Goal: Information Seeking & Learning: Learn about a topic

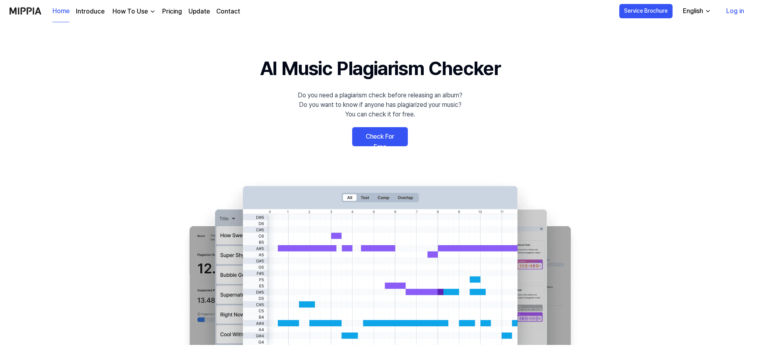
click at [689, 11] on div "English" at bounding box center [692, 11] width 23 height 10
click at [461, 109] on div "Do you need a plagiarism check before releasing an album? Do you want to know i…" at bounding box center [380, 105] width 165 height 29
click at [343, 100] on div "Do you need a plagiarism check before releasing an album? Do you want to know i…" at bounding box center [380, 105] width 165 height 29
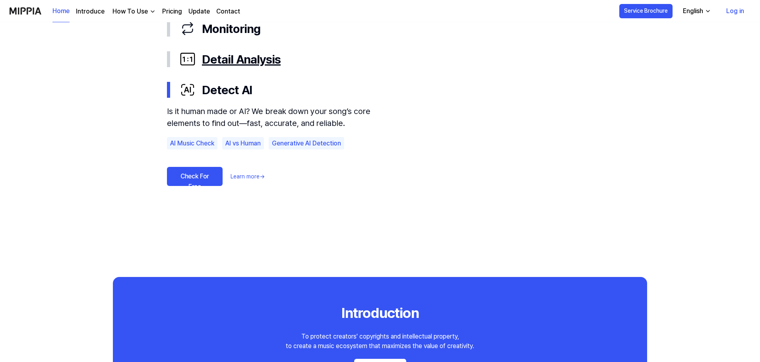
scroll to position [398, 0]
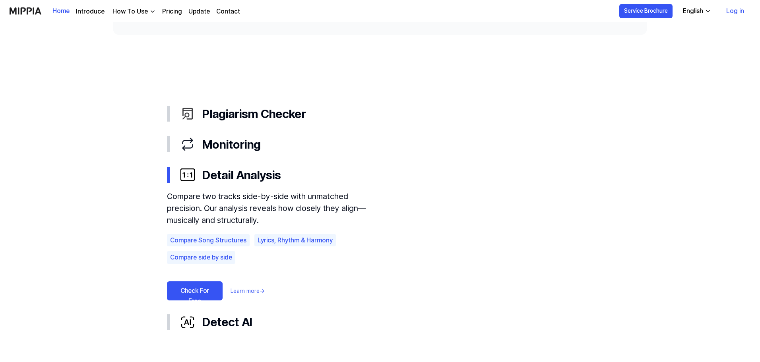
click at [738, 9] on link "Log in" at bounding box center [735, 11] width 31 height 22
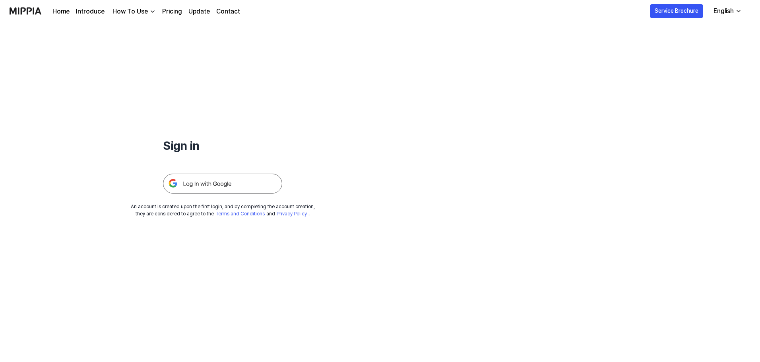
click at [221, 182] on img at bounding box center [222, 184] width 119 height 20
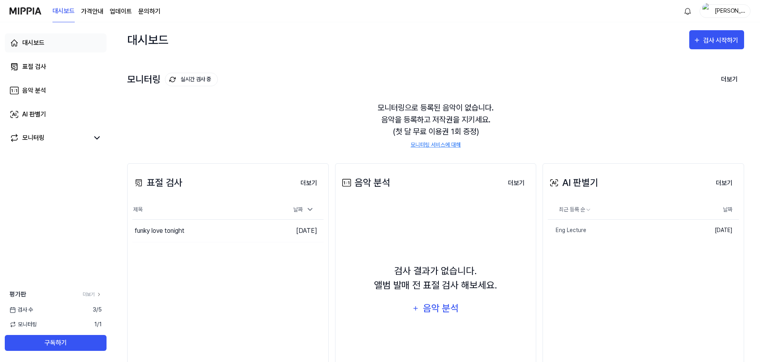
click at [37, 43] on div "대시보드" at bounding box center [33, 43] width 22 height 10
click at [27, 68] on div "표절 검사" at bounding box center [34, 67] width 24 height 10
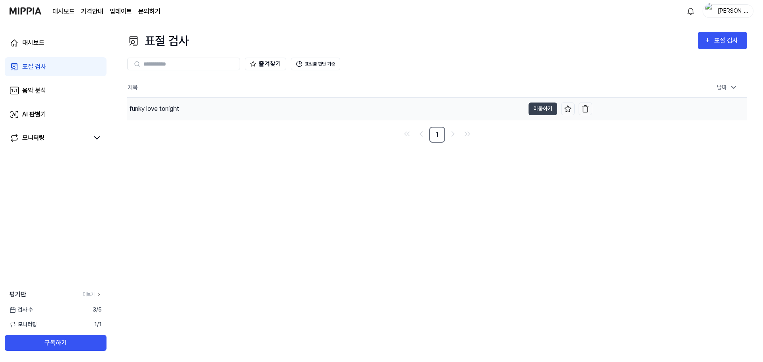
click at [156, 109] on div "funky love tonight" at bounding box center [155, 109] width 50 height 10
click at [156, 109] on div "funky love tonight" at bounding box center [158, 109] width 56 height 10
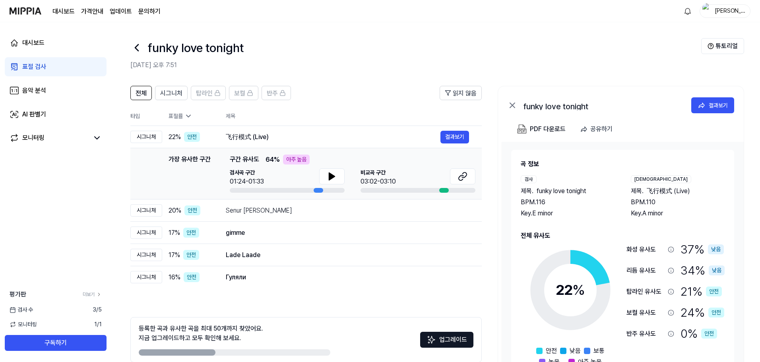
click at [28, 14] on img at bounding box center [26, 11] width 32 height 22
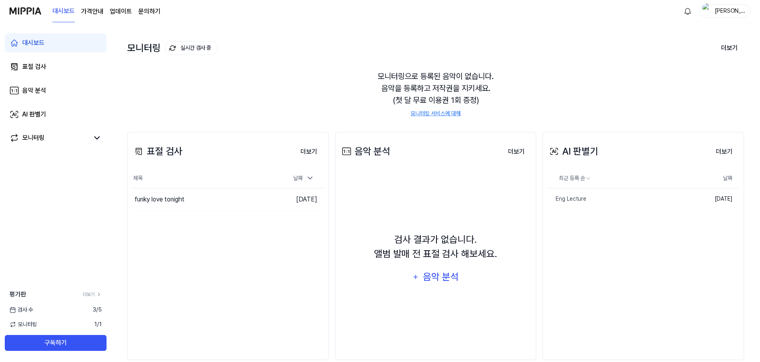
scroll to position [45, 0]
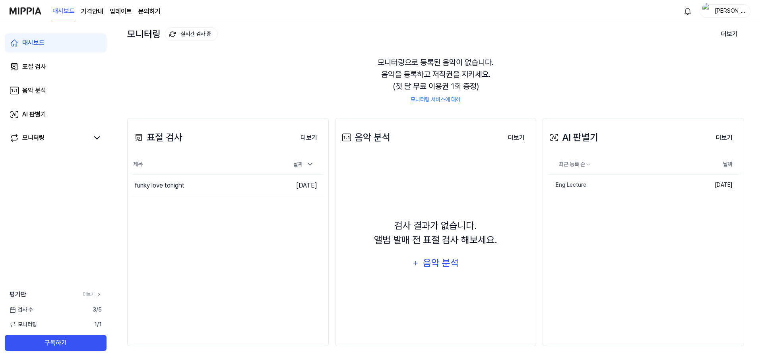
click at [32, 17] on img at bounding box center [26, 11] width 32 height 22
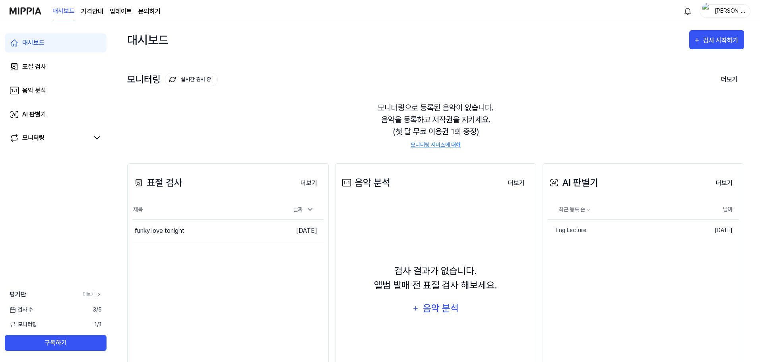
click at [34, 45] on div "대시보드" at bounding box center [33, 43] width 22 height 10
click at [722, 12] on div "이윤우멘토" at bounding box center [729, 10] width 31 height 9
click at [692, 100] on link "EN" at bounding box center [699, 99] width 91 height 9
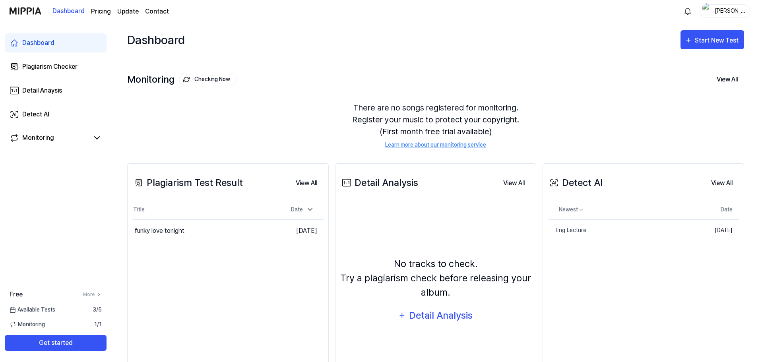
click at [36, 13] on img at bounding box center [26, 11] width 32 height 22
click at [74, 10] on link "Dashboard" at bounding box center [68, 11] width 32 height 22
click at [74, 48] on link "Dashboard" at bounding box center [56, 42] width 102 height 19
click at [54, 70] on div "Plagiarism Checker" at bounding box center [49, 67] width 55 height 10
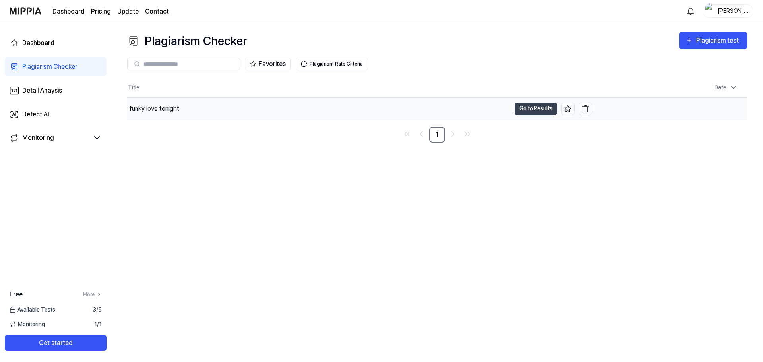
click at [152, 107] on div "funky love tonight" at bounding box center [155, 109] width 50 height 10
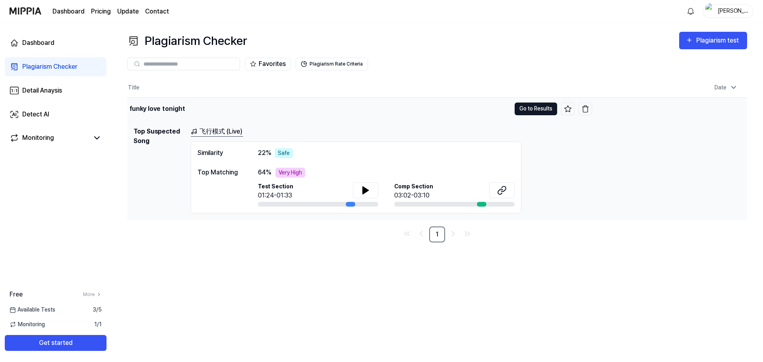
click at [532, 106] on button "Go to Results" at bounding box center [536, 109] width 43 height 13
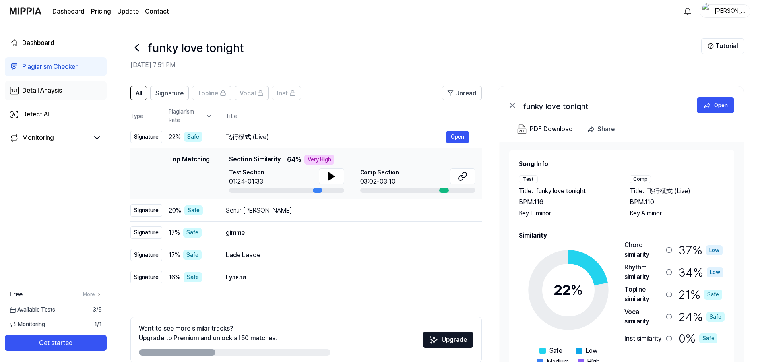
click at [52, 91] on div "Detail Anaysis" at bounding box center [42, 91] width 40 height 10
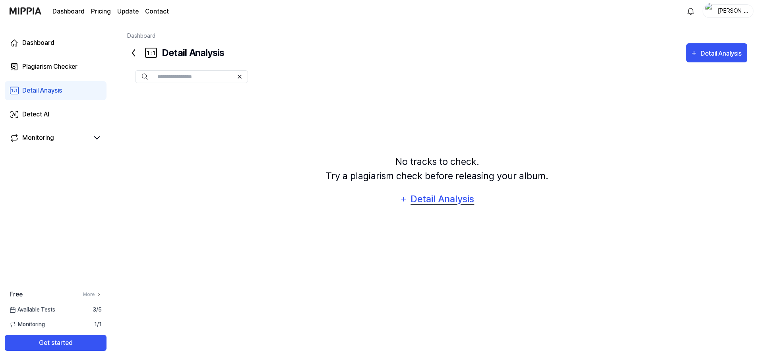
click at [413, 200] on div "Detail Analysis" at bounding box center [442, 199] width 65 height 15
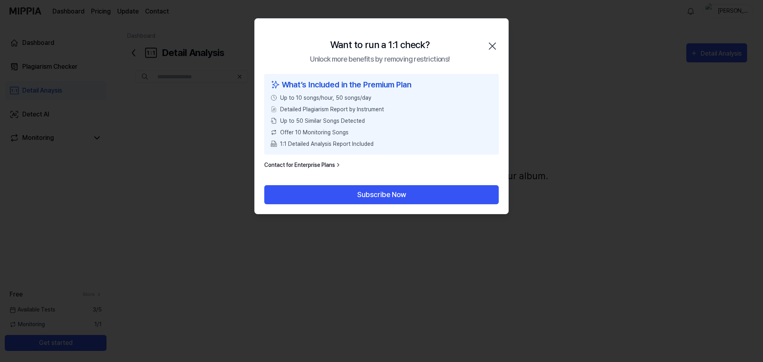
click at [493, 43] on icon "button" at bounding box center [492, 46] width 13 height 13
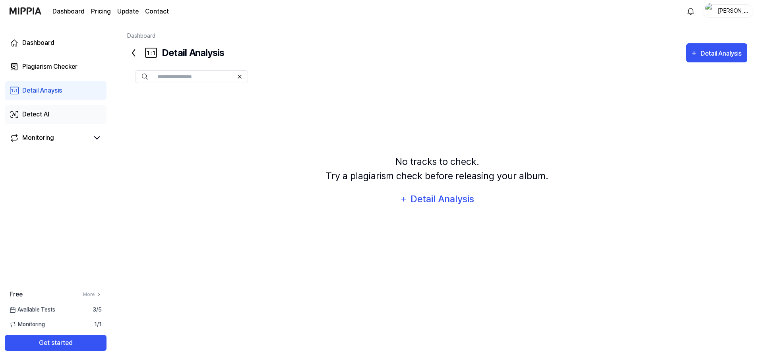
click at [30, 115] on div "Detect AI" at bounding box center [35, 115] width 27 height 10
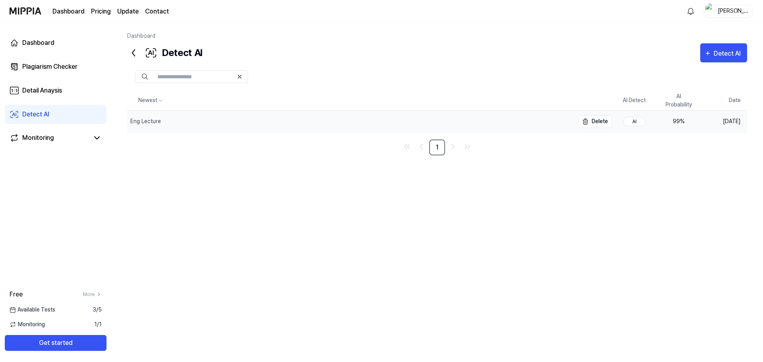
click at [144, 122] on div "Eng Lecture" at bounding box center [145, 121] width 31 height 8
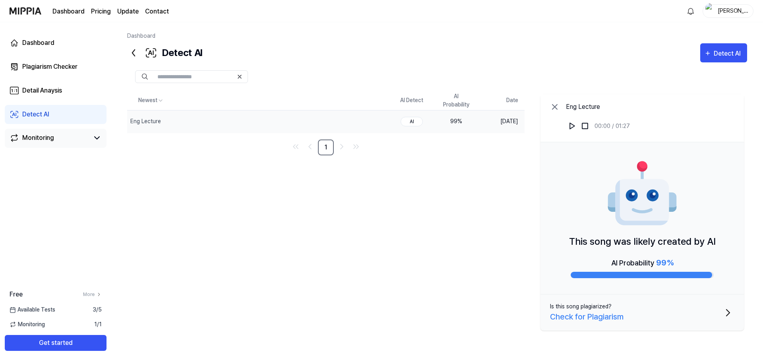
click at [40, 136] on div "Monitoring" at bounding box center [38, 138] width 32 height 10
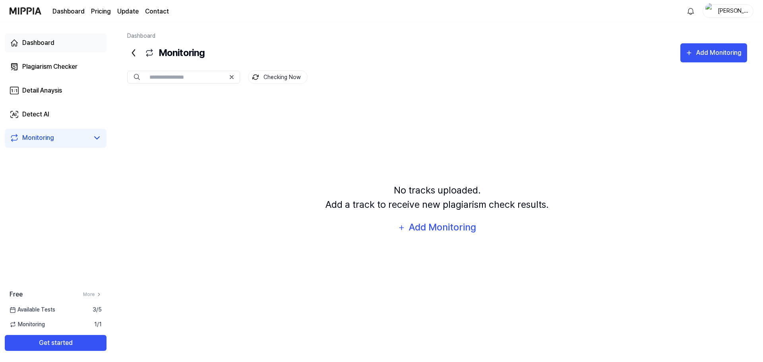
click at [39, 39] on div "Dashboard" at bounding box center [38, 43] width 32 height 10
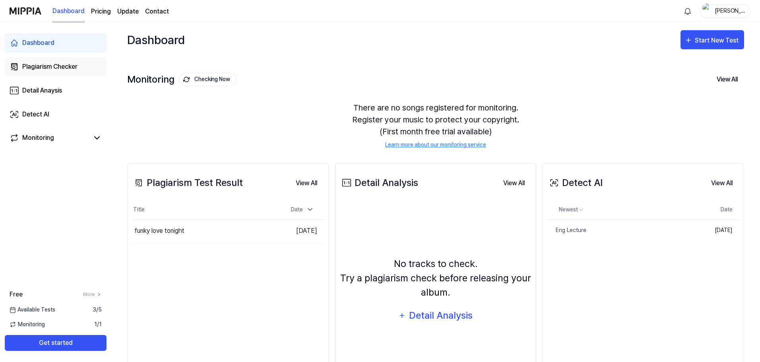
click at [46, 64] on div "Plagiarism Checker" at bounding box center [49, 67] width 55 height 10
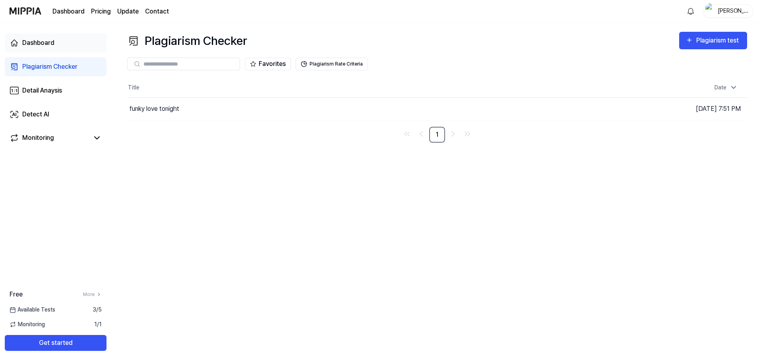
click at [43, 44] on div "Dashboard" at bounding box center [38, 43] width 32 height 10
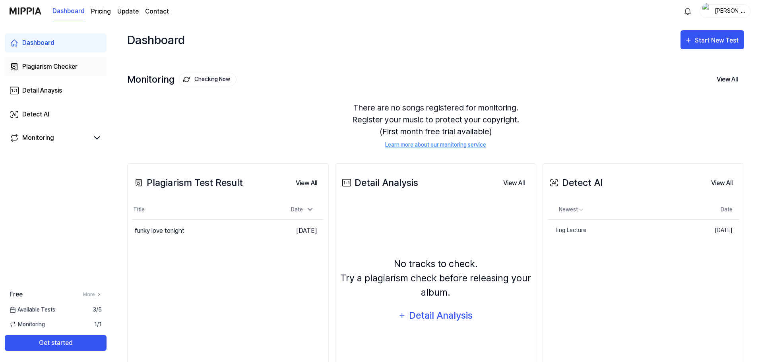
click at [60, 65] on div "Plagiarism Checker" at bounding box center [49, 67] width 55 height 10
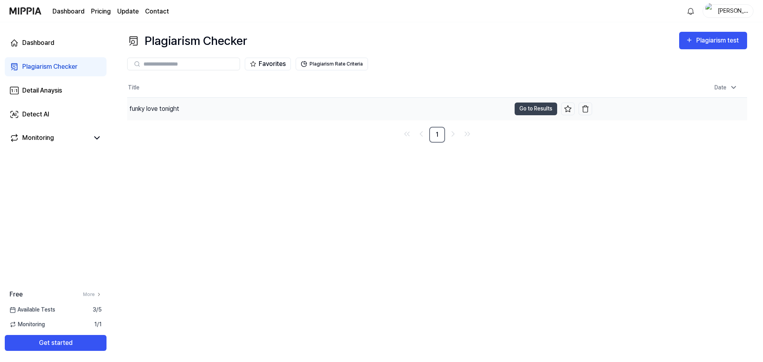
click at [164, 111] on div "funky love tonight" at bounding box center [155, 109] width 50 height 10
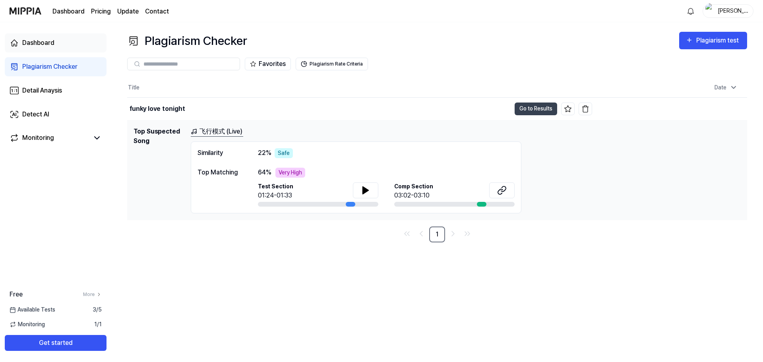
click at [49, 46] on div "Dashboard" at bounding box center [38, 43] width 32 height 10
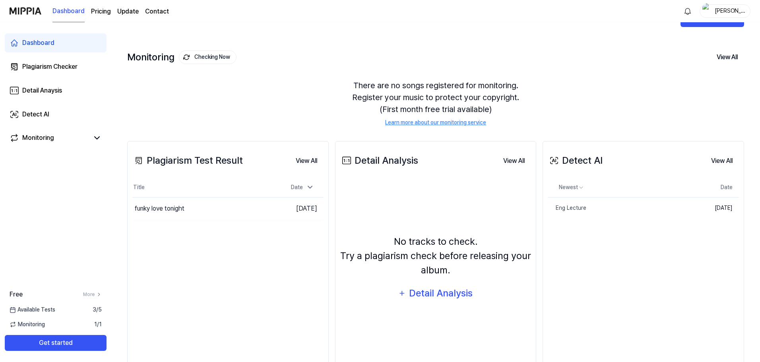
scroll to position [45, 0]
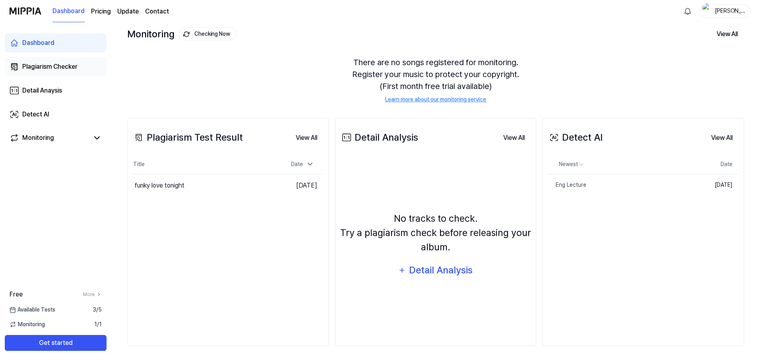
click at [50, 68] on div "Plagiarism Checker" at bounding box center [49, 67] width 55 height 10
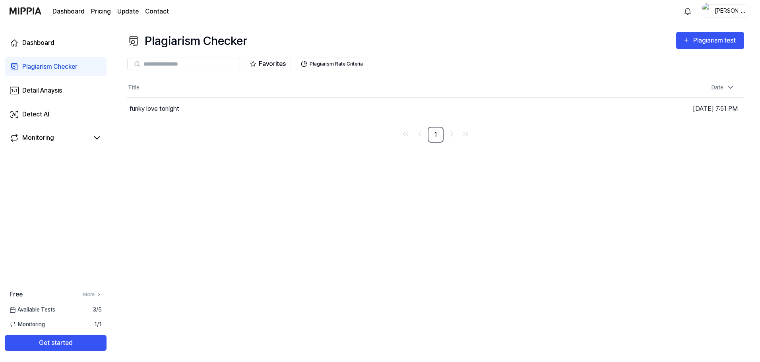
scroll to position [0, 0]
click at [160, 110] on div "funky love tonight" at bounding box center [155, 109] width 50 height 10
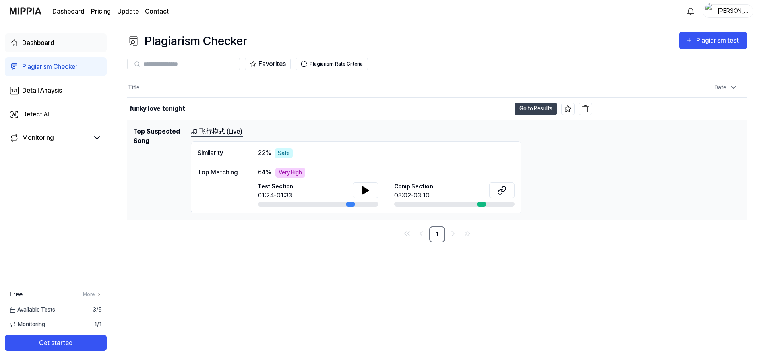
click at [55, 44] on link "Dashboard" at bounding box center [56, 42] width 102 height 19
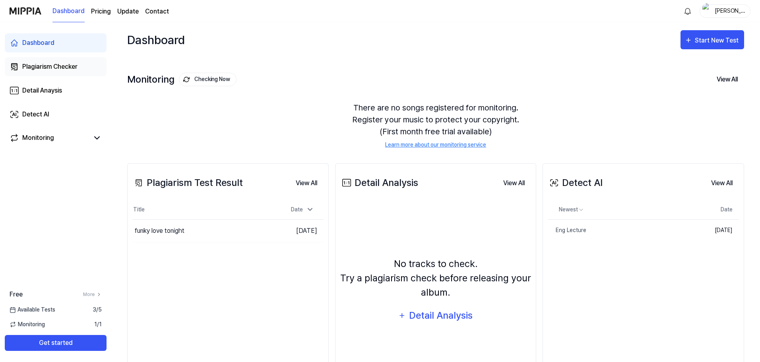
click at [45, 65] on div "Plagiarism Checker" at bounding box center [49, 67] width 55 height 10
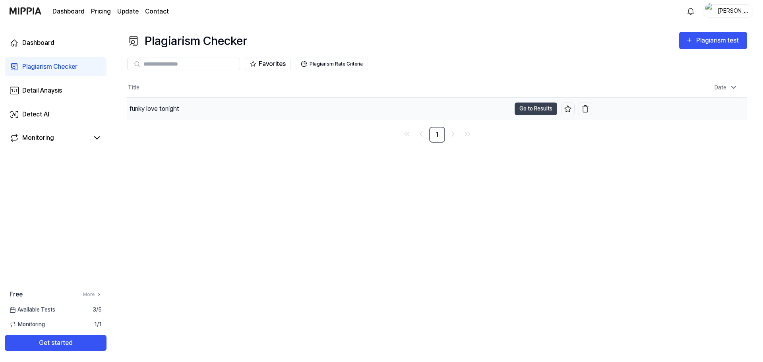
click at [170, 111] on div "funky love tonight" at bounding box center [155, 109] width 50 height 10
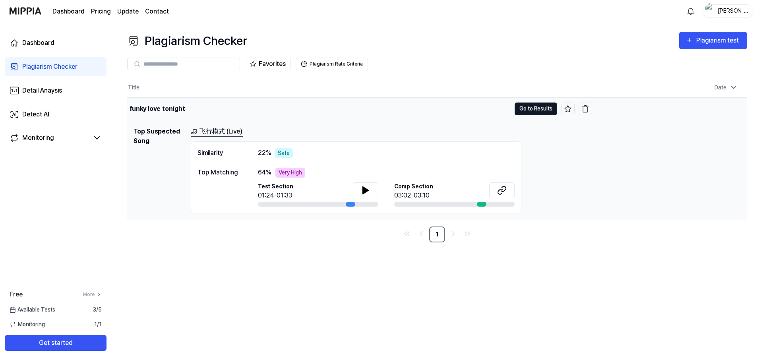
click at [528, 107] on button "Go to Results" at bounding box center [536, 109] width 43 height 13
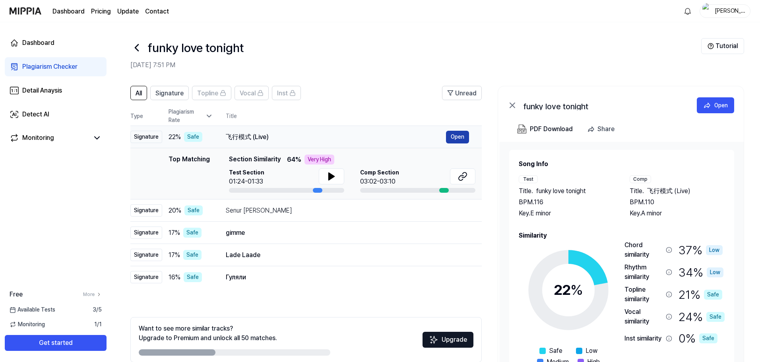
click at [450, 136] on button "Open" at bounding box center [457, 137] width 23 height 13
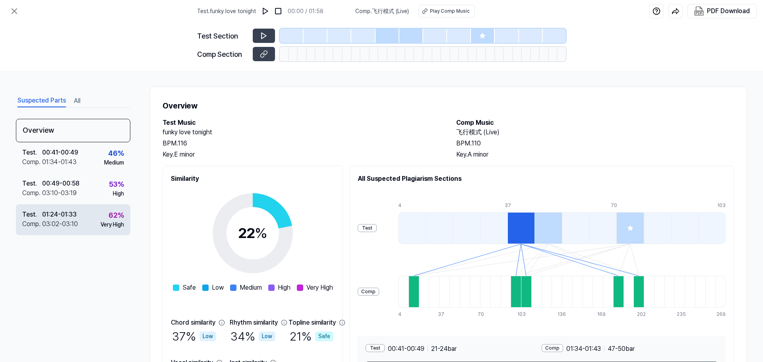
click at [121, 223] on div "Very High" at bounding box center [112, 225] width 23 height 8
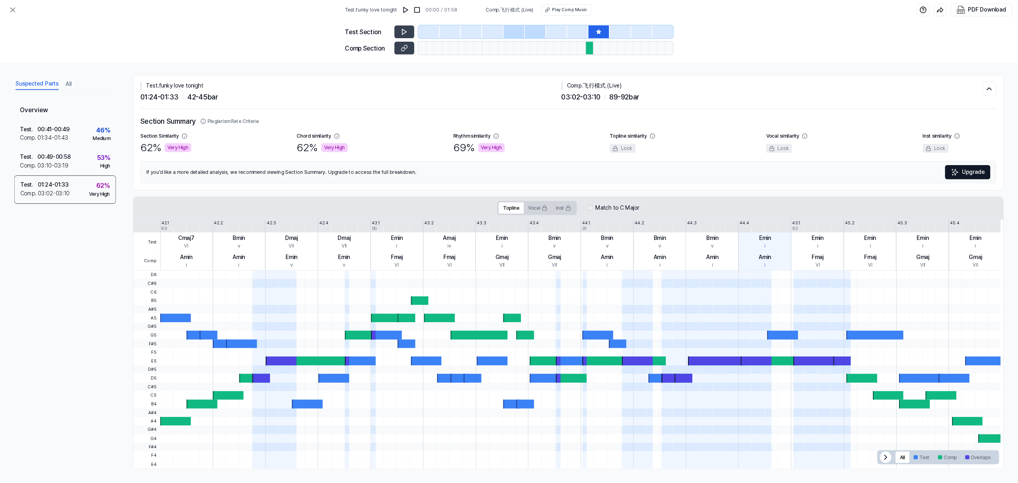
scroll to position [4, 0]
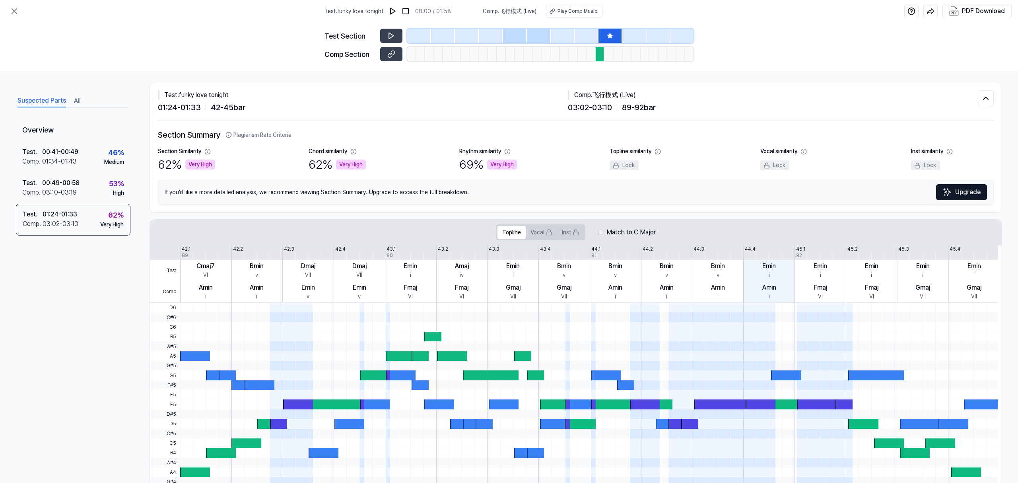
drag, startPoint x: 650, startPoint y: 1, endPoint x: 75, endPoint y: 366, distance: 681.8
click at [75, 362] on div "Overview Test . 00:41 - 00:49 Comp . 01:34 - 01:43 46 % Medium Test . 00:49 - 0…" at bounding box center [73, 279] width 114 height 321
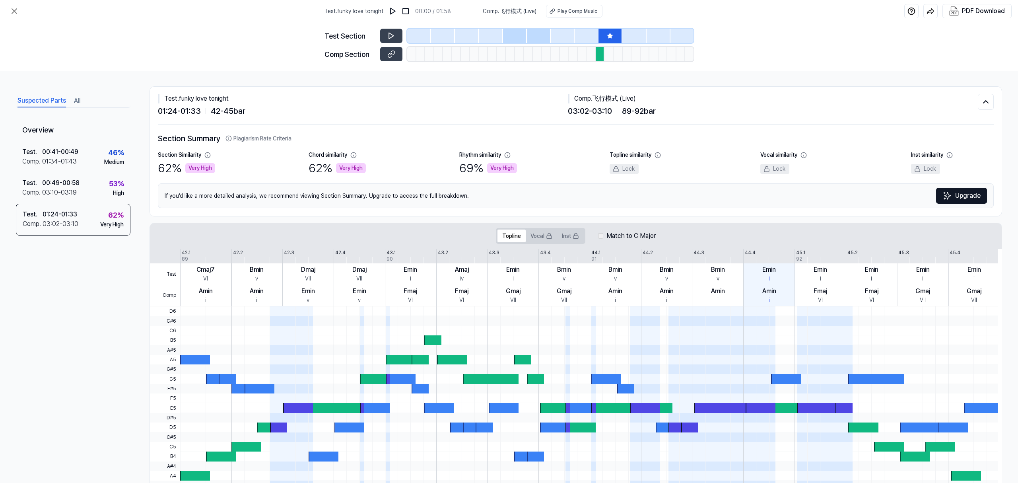
scroll to position [0, 0]
click at [763, 12] on div "PDF Download" at bounding box center [983, 11] width 43 height 10
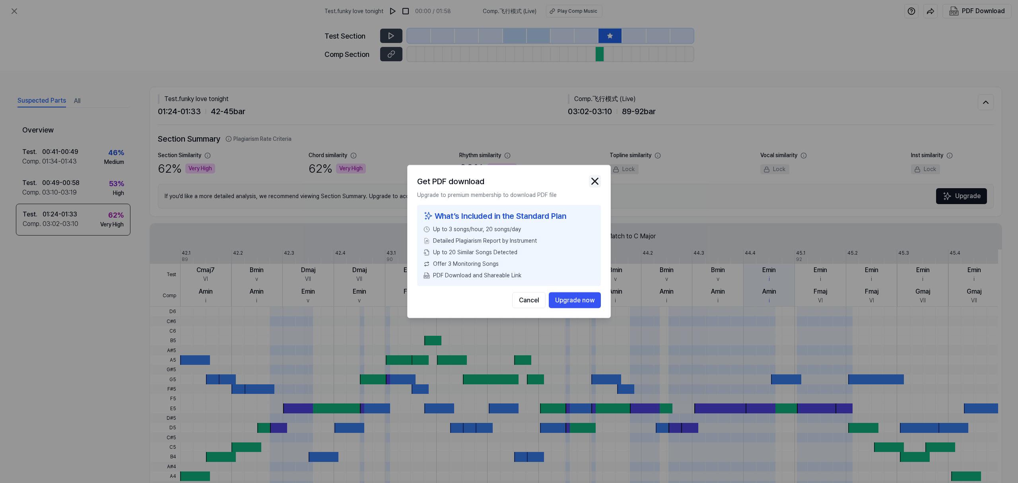
click at [595, 185] on img "button" at bounding box center [595, 181] width 12 height 12
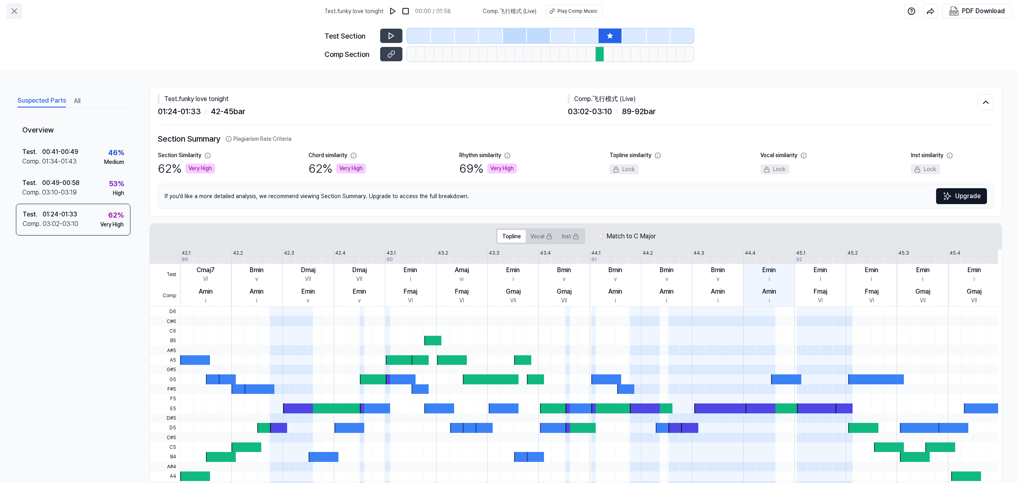
click at [16, 13] on icon at bounding box center [14, 11] width 5 height 5
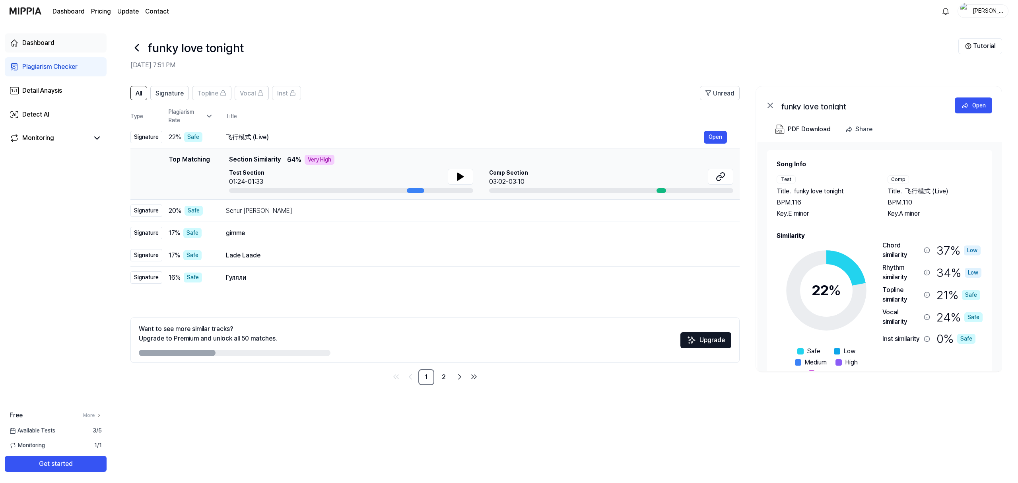
click at [29, 45] on div "Dashboard" at bounding box center [38, 43] width 32 height 10
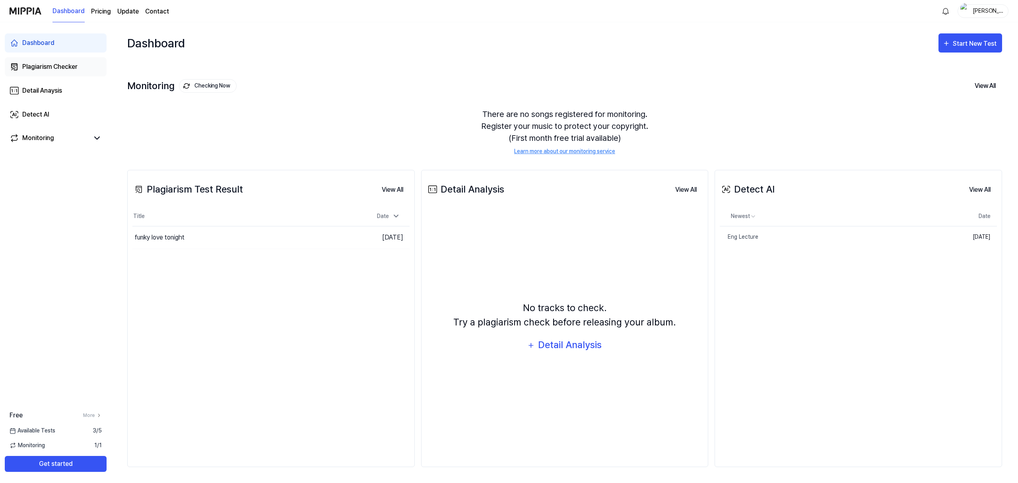
click at [45, 68] on div "Plagiarism Checker" at bounding box center [49, 67] width 55 height 10
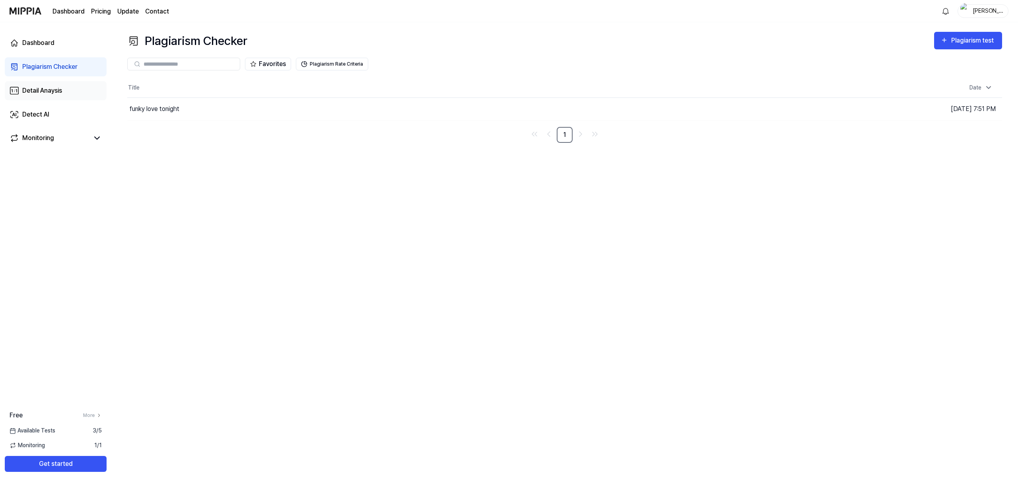
click at [47, 91] on div "Detail Anaysis" at bounding box center [42, 91] width 40 height 10
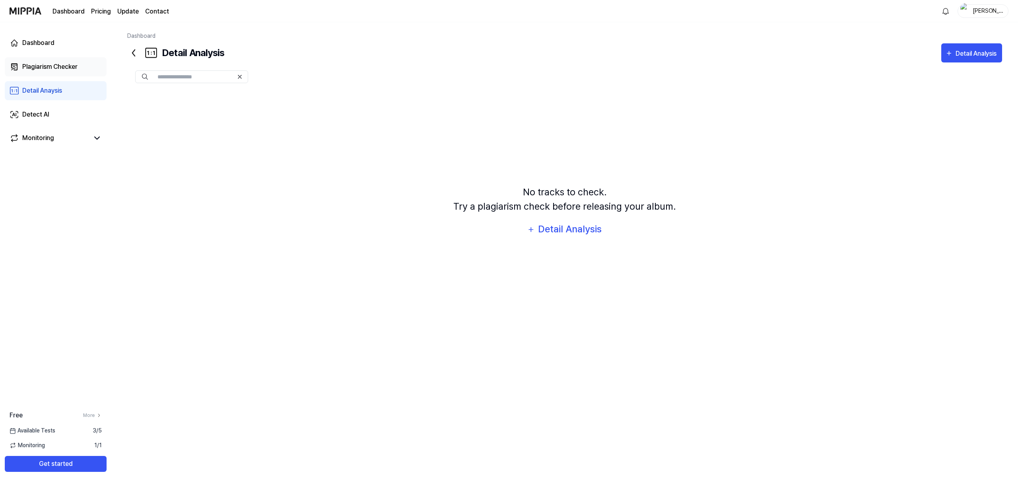
click at [39, 67] on div "Plagiarism Checker" at bounding box center [49, 67] width 55 height 10
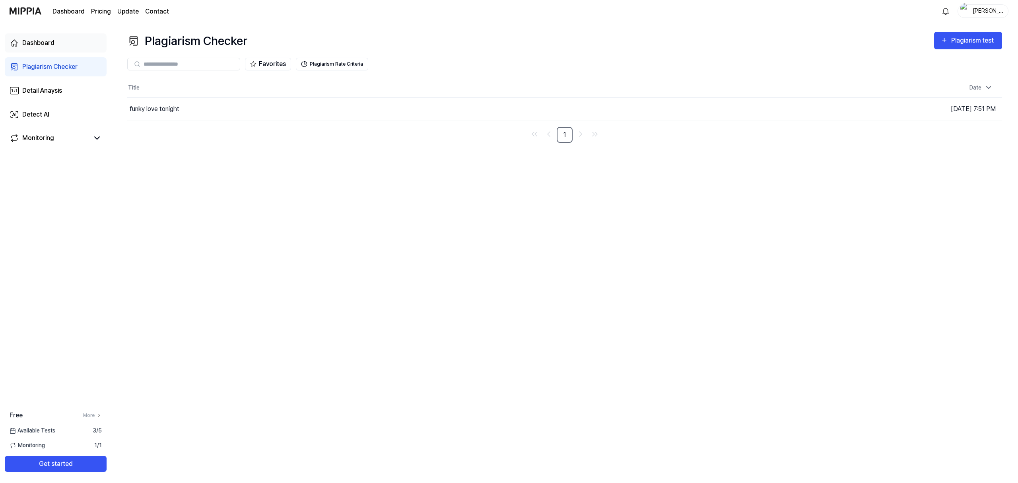
click at [32, 45] on div "Dashboard" at bounding box center [38, 43] width 32 height 10
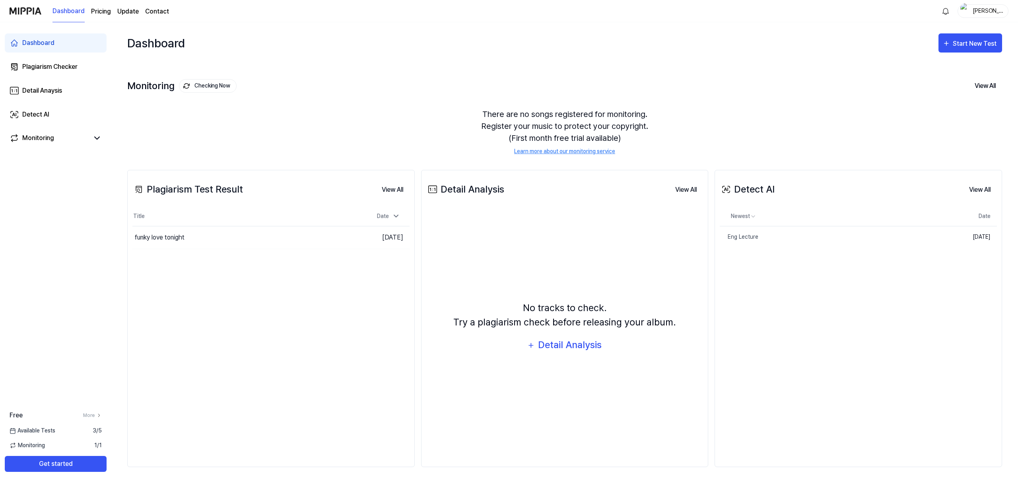
click at [32, 45] on div "Dashboard" at bounding box center [38, 43] width 32 height 10
click at [43, 66] on div "Plagiarism Checker" at bounding box center [49, 67] width 55 height 10
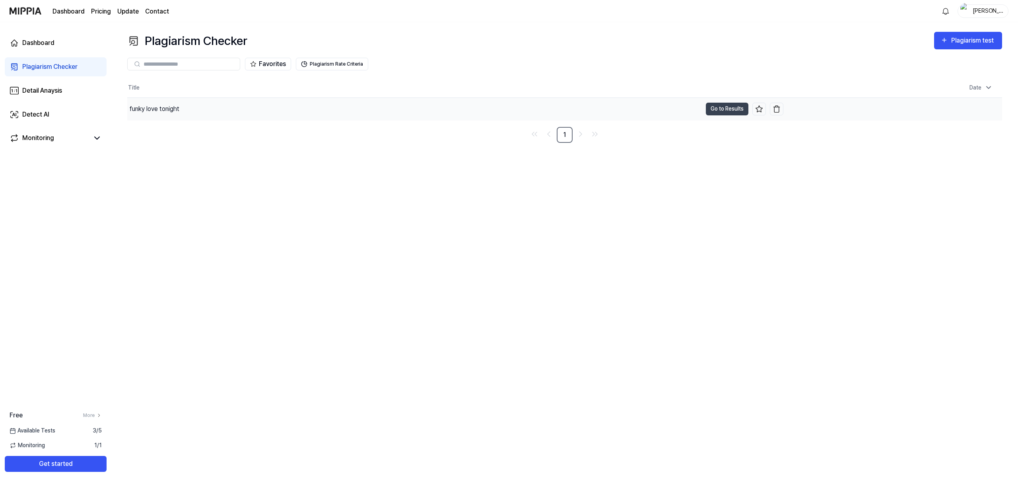
click at [150, 107] on div "funky love tonight" at bounding box center [155, 109] width 50 height 10
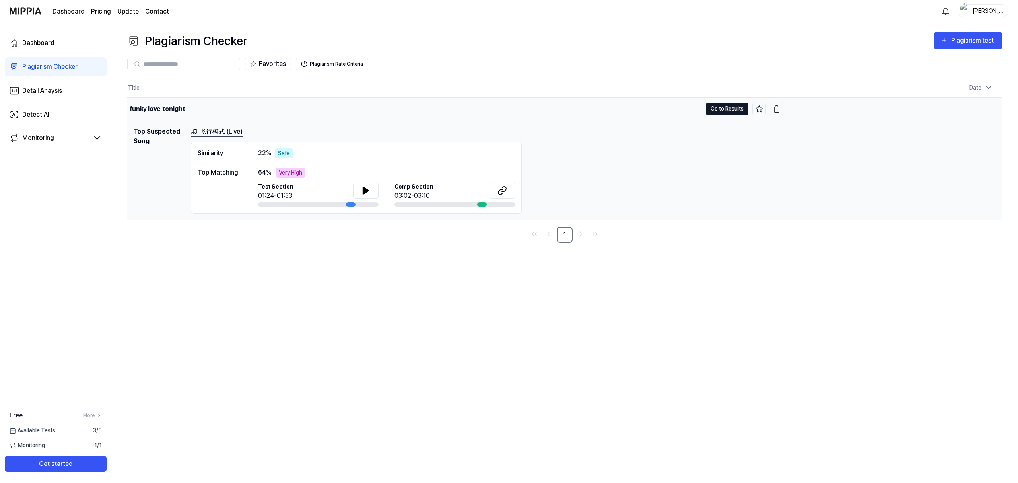
click at [716, 111] on button "Go to Results" at bounding box center [727, 109] width 43 height 13
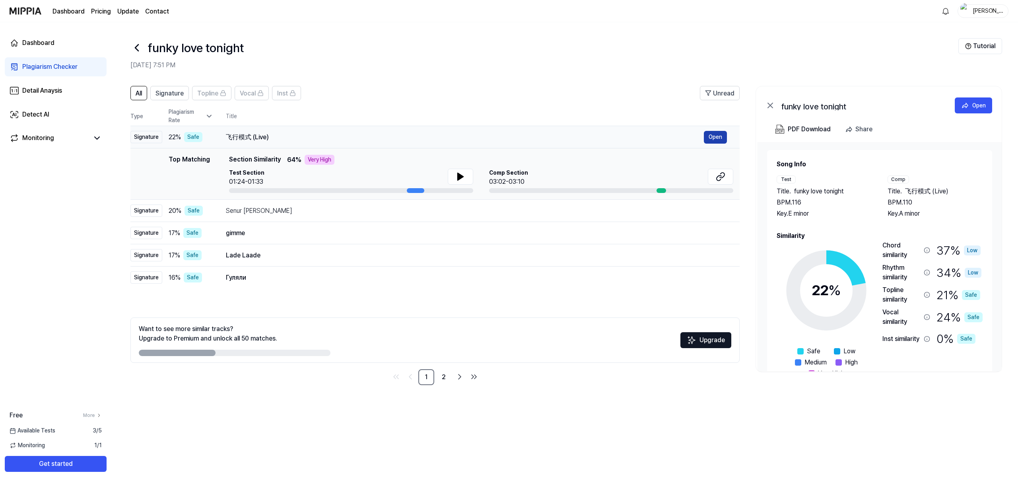
click at [704, 137] on button "Open" at bounding box center [715, 137] width 23 height 13
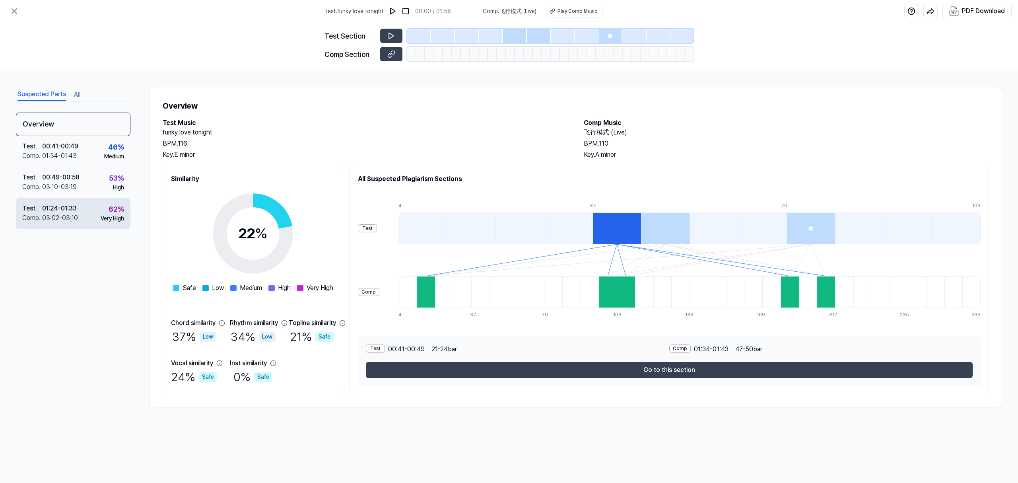
click at [101, 209] on div "62 % Very High" at bounding box center [112, 213] width 23 height 19
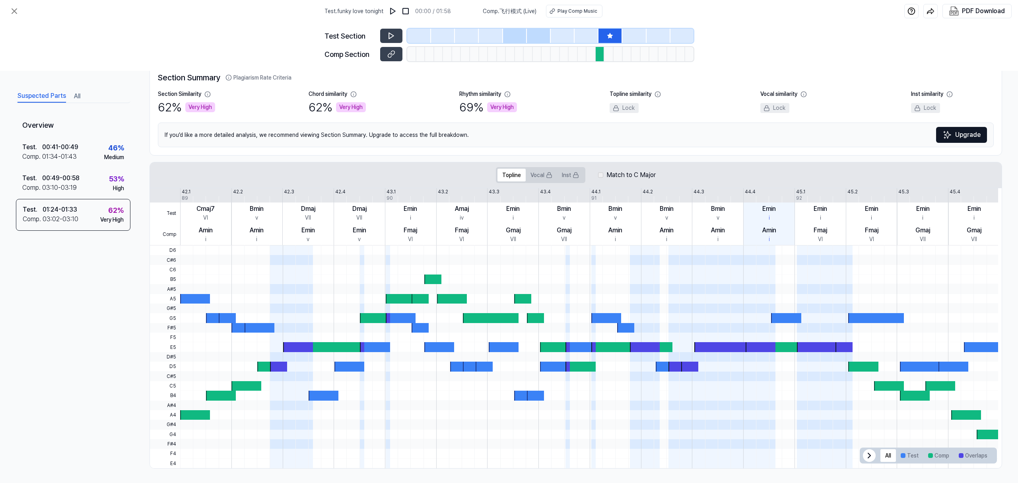
scroll to position [64, 0]
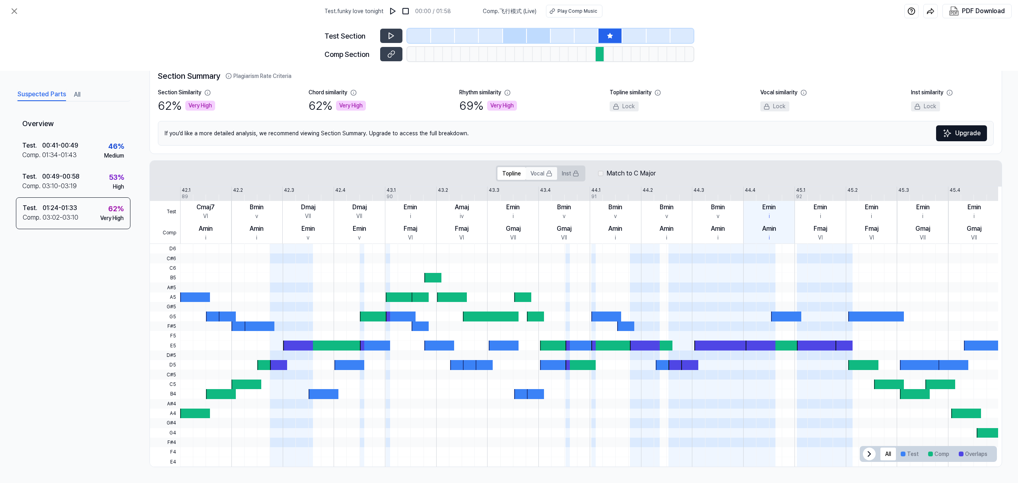
click at [546, 174] on icon at bounding box center [549, 173] width 6 height 6
click at [535, 179] on button "Vocal" at bounding box center [541, 173] width 31 height 13
click at [535, 177] on button "Vocal" at bounding box center [541, 173] width 31 height 13
click at [514, 174] on button "Topline" at bounding box center [511, 173] width 28 height 13
click at [533, 176] on button "Vocal" at bounding box center [541, 173] width 31 height 13
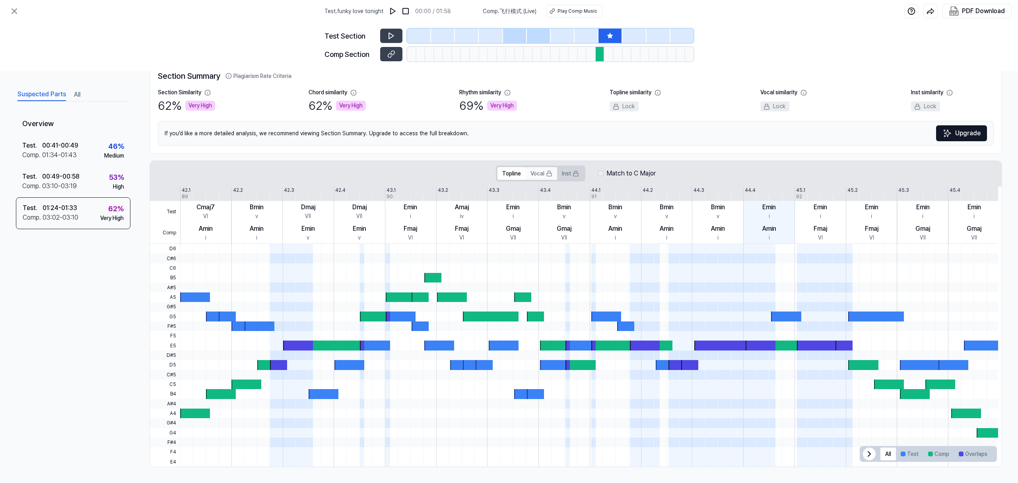
click at [548, 171] on icon at bounding box center [549, 172] width 3 height 2
click at [570, 172] on button "Inst" at bounding box center [570, 173] width 27 height 13
click at [547, 173] on rect at bounding box center [549, 174] width 5 height 3
click at [15, 13] on icon at bounding box center [14, 11] width 5 height 5
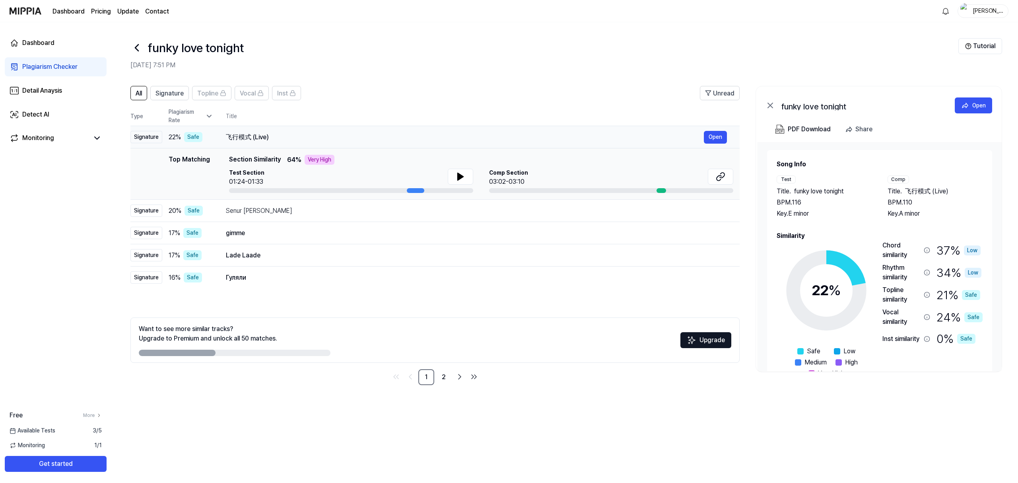
click at [714, 130] on td "飞行模式 (Live) Open" at bounding box center [476, 137] width 526 height 22
click at [712, 138] on button "Open" at bounding box center [715, 137] width 23 height 13
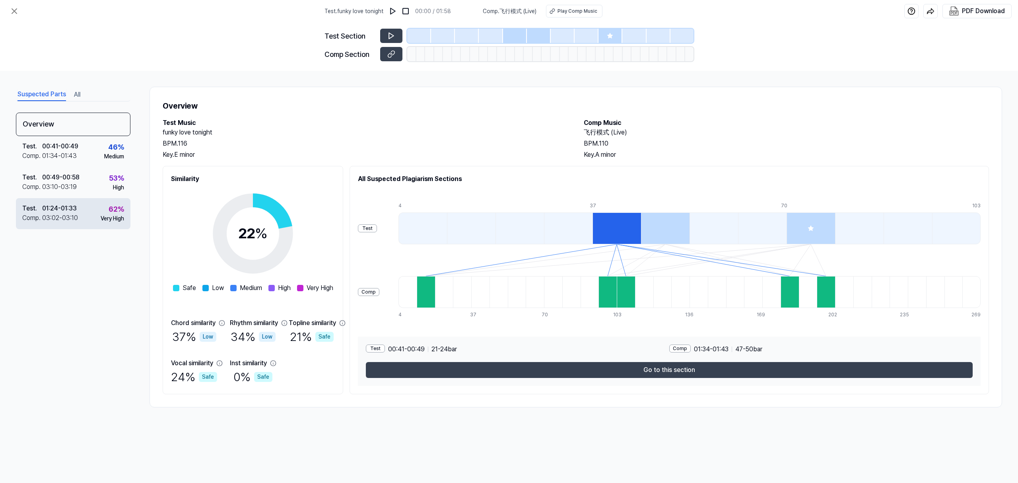
click at [97, 207] on div "Test . 01:24 - 01:33 Comp . 03:02 - 03:10 62 % Very High" at bounding box center [73, 213] width 114 height 31
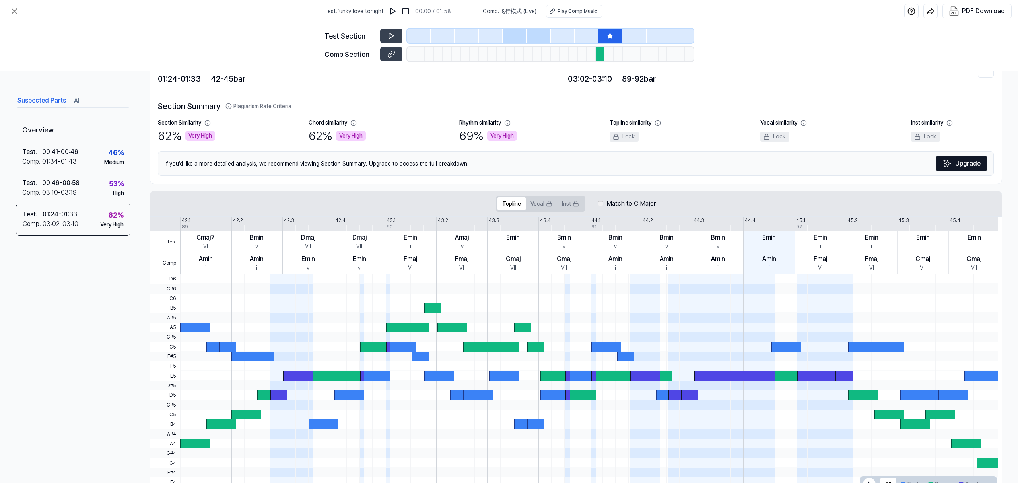
scroll to position [64, 0]
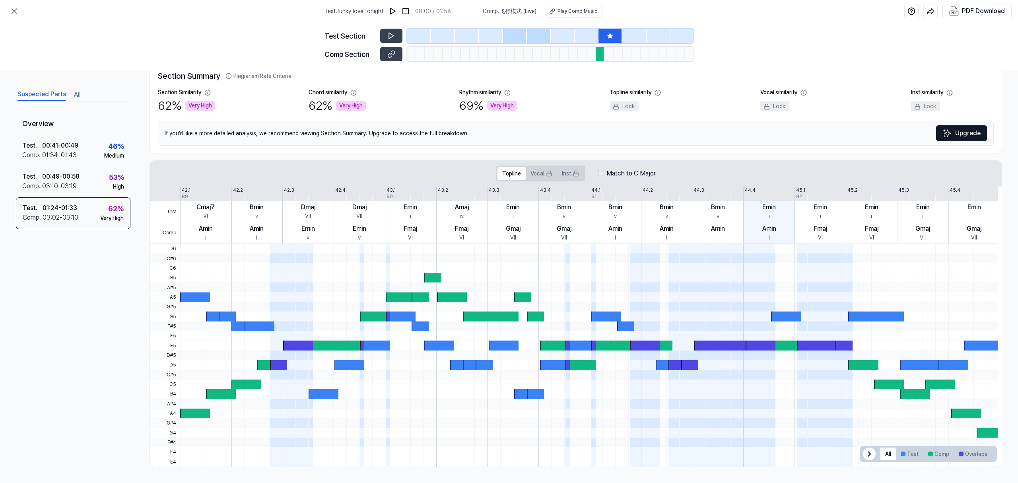
click at [667, 196] on div at bounding box center [666, 222] width 0 height 57
click at [906, 452] on button "Test" at bounding box center [909, 453] width 27 height 13
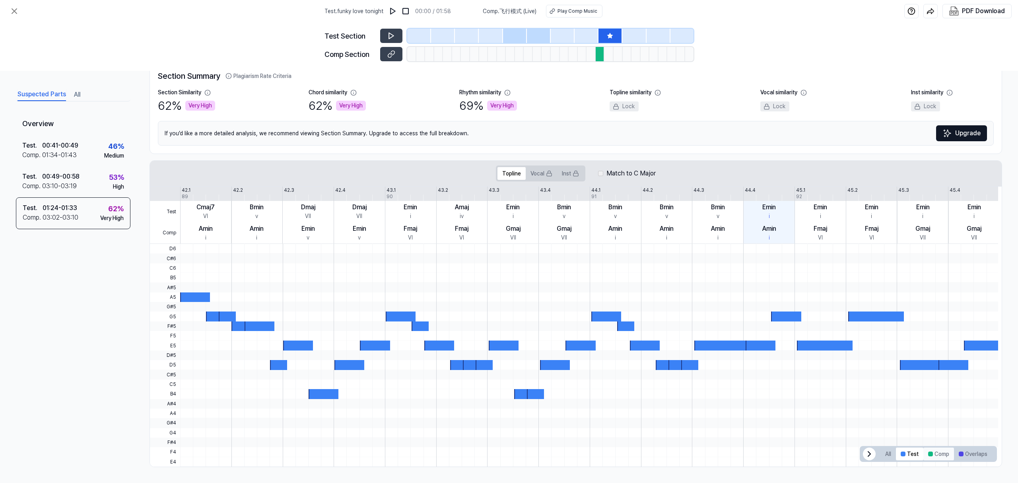
click at [934, 455] on button "Comp" at bounding box center [938, 453] width 31 height 13
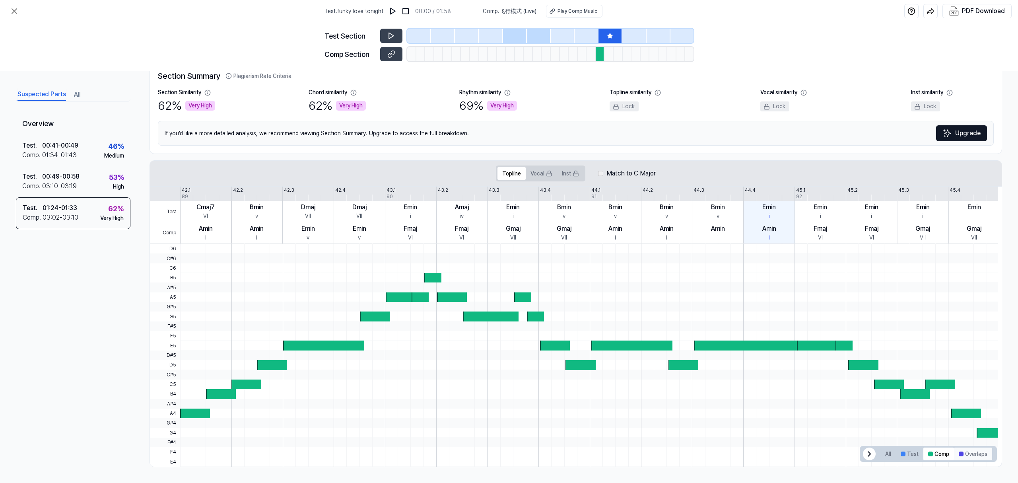
click at [960, 455] on button "Overlaps" at bounding box center [973, 453] width 38 height 13
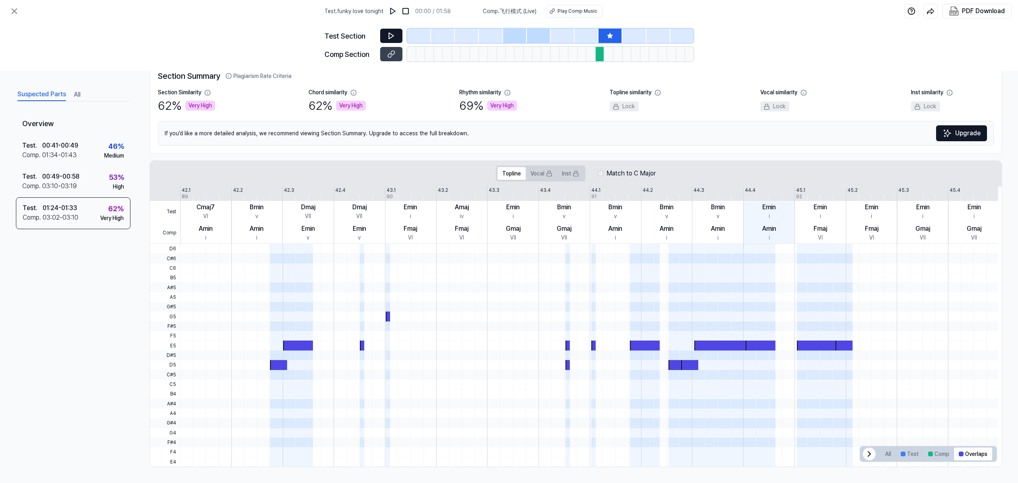
click at [386, 34] on button at bounding box center [391, 36] width 22 height 14
click at [423, 195] on div at bounding box center [423, 222] width 0 height 57
click at [884, 449] on button "All" at bounding box center [888, 453] width 16 height 13
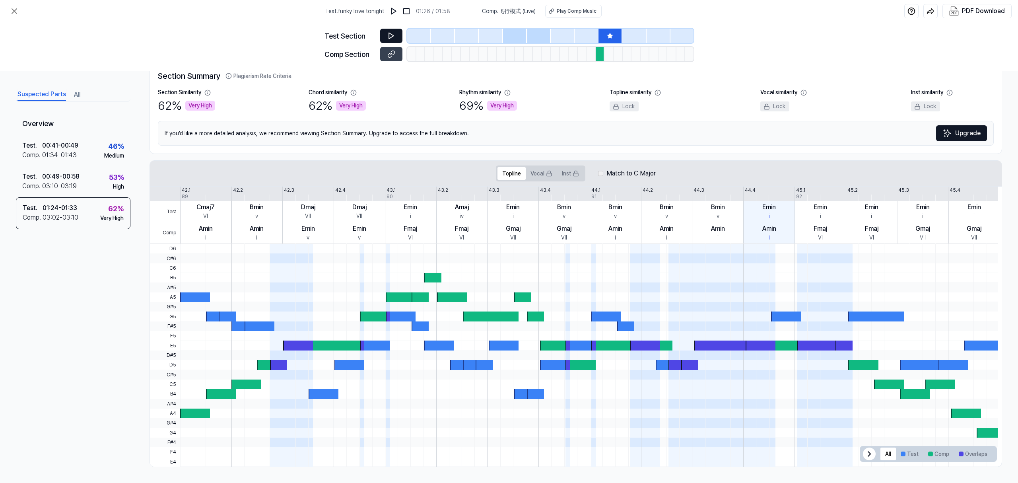
click at [386, 36] on button at bounding box center [391, 36] width 22 height 14
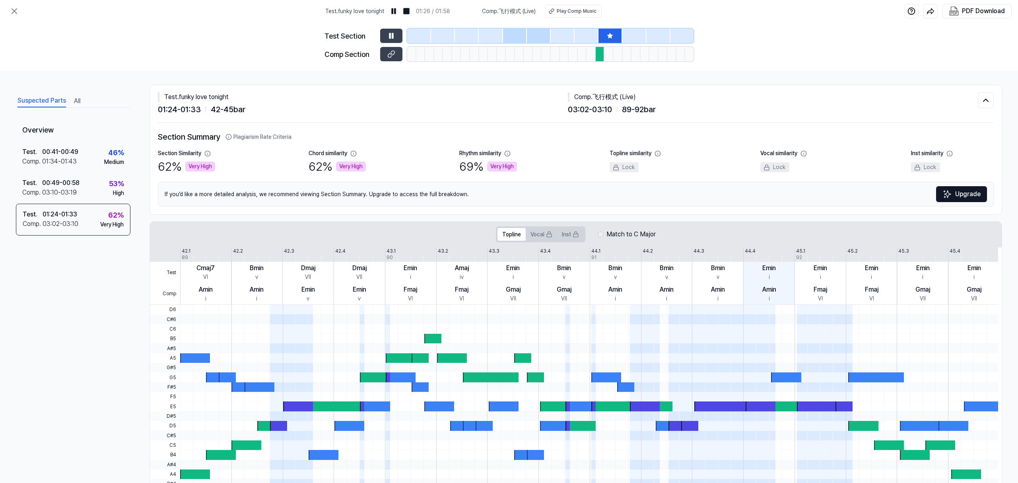
scroll to position [0, 0]
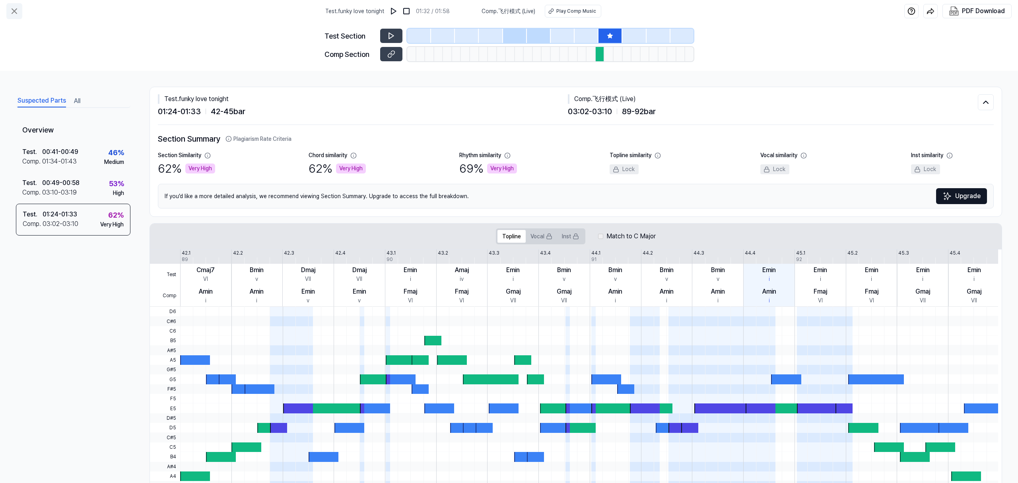
click at [14, 12] on icon at bounding box center [14, 11] width 5 height 5
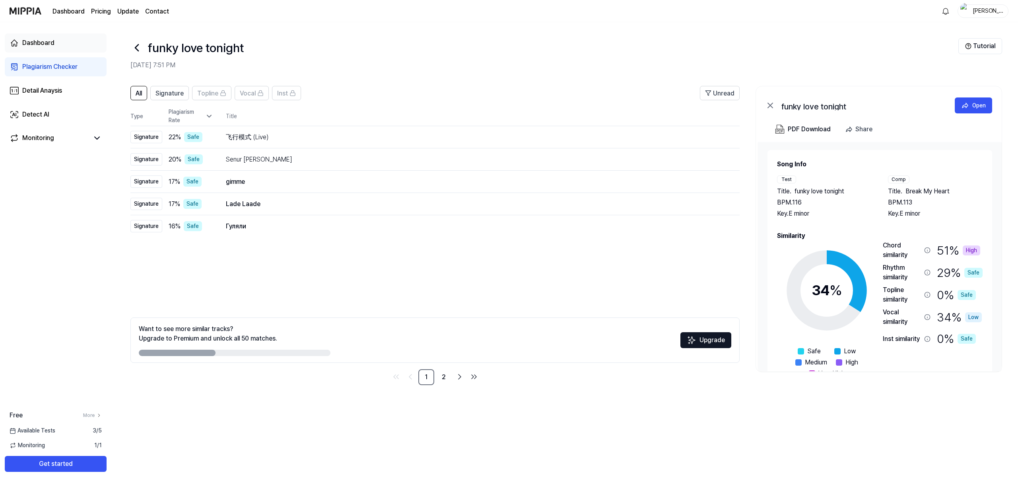
click at [58, 45] on link "Dashboard" at bounding box center [56, 42] width 102 height 19
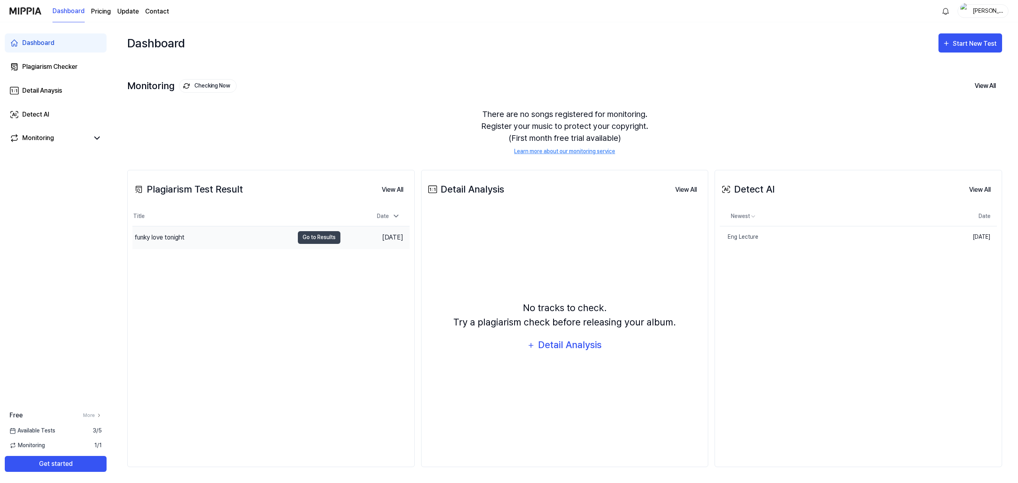
click at [174, 241] on div "funky love tonight" at bounding box center [160, 238] width 50 height 10
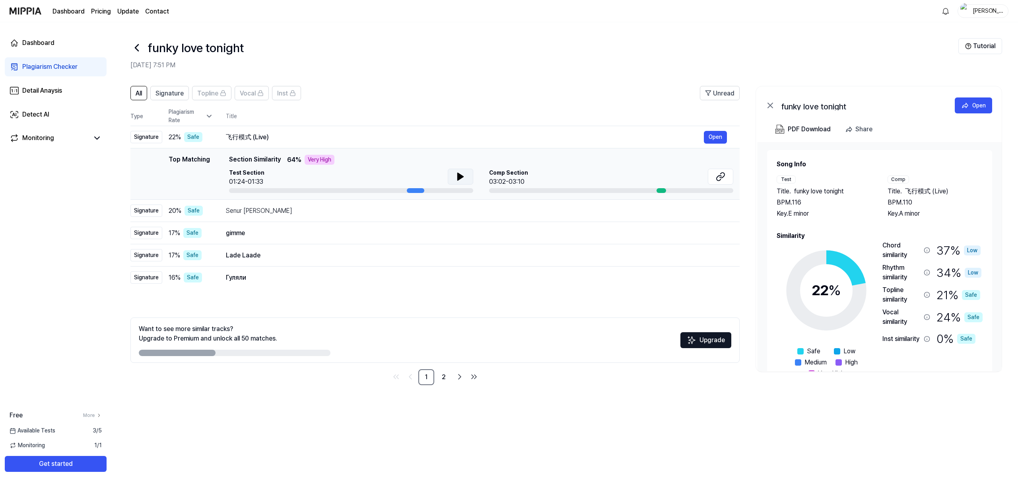
click at [464, 178] on button at bounding box center [460, 177] width 25 height 16
click at [712, 132] on button "Open" at bounding box center [715, 137] width 23 height 13
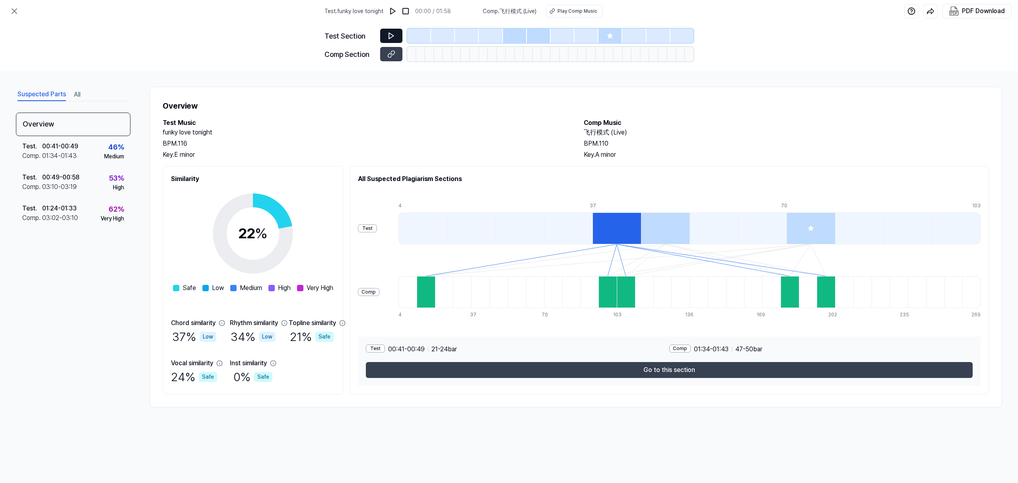
click at [392, 33] on icon at bounding box center [391, 36] width 8 height 8
click at [393, 11] on img at bounding box center [393, 11] width 8 height 8
click at [393, 13] on img at bounding box center [393, 11] width 8 height 8
